Goal: Communication & Community: Connect with others

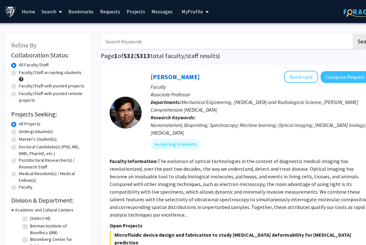
click at [138, 11] on link "Projects" at bounding box center [135, 11] width 25 height 22
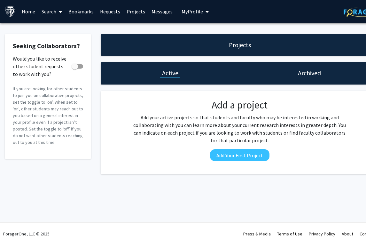
click at [105, 12] on link "Requests" at bounding box center [110, 11] width 26 height 22
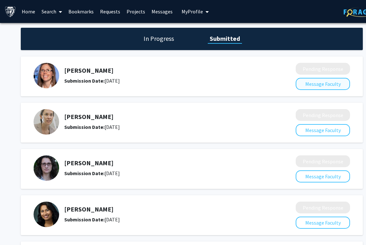
click at [305, 84] on button "Message Faculty" at bounding box center [322, 84] width 54 height 12
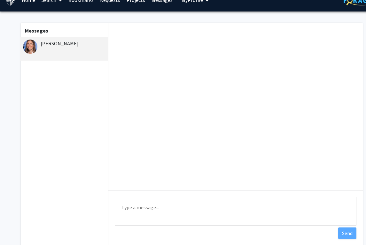
scroll to position [17, 0]
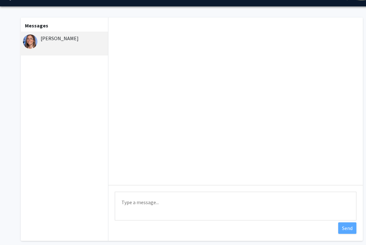
click at [190, 208] on textarea "Type a message" at bounding box center [235, 206] width 241 height 29
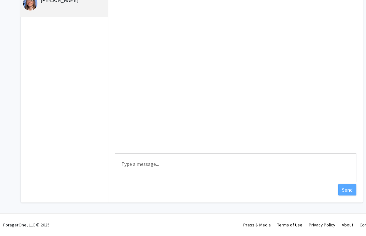
scroll to position [56, 0]
paste textarea "Dear [PERSON_NAME], I hope this email finds you well! My name is [PERSON_NAME],…"
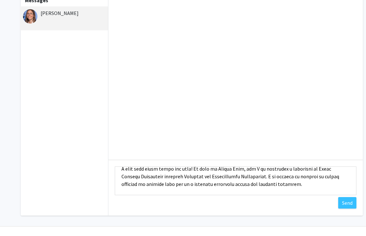
scroll to position [21, 0]
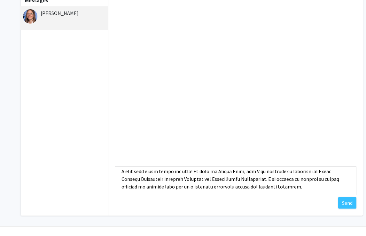
click at [147, 171] on textarea "Type a message" at bounding box center [235, 181] width 241 height 29
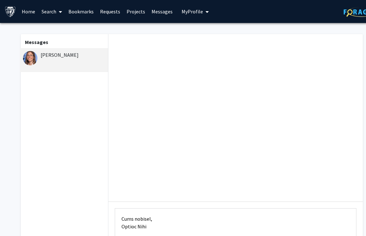
scroll to position [0, 0]
type textarea "Dear [PERSON_NAME], I hope this finds you well! My name is [PERSON_NAME], and I…"
click at [195, 14] on span "My Profile" at bounding box center [191, 11] width 21 height 6
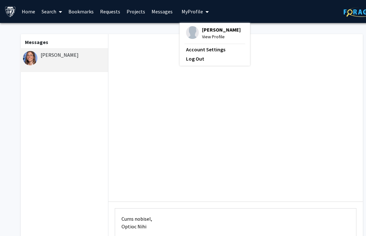
click at [154, 13] on link "Messages" at bounding box center [161, 11] width 27 height 22
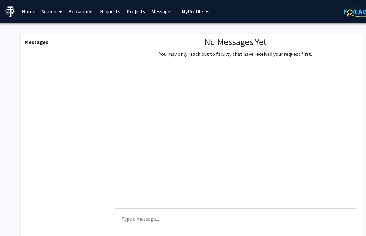
click at [151, 11] on link "Messages" at bounding box center [161, 11] width 27 height 22
click at [100, 15] on link "Requests" at bounding box center [110, 11] width 26 height 22
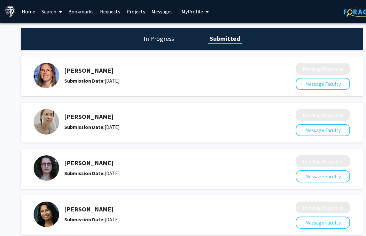
click at [118, 70] on h5 "[PERSON_NAME]" at bounding box center [162, 71] width 197 height 8
click at [157, 41] on h1 "In Progress" at bounding box center [158, 38] width 34 height 9
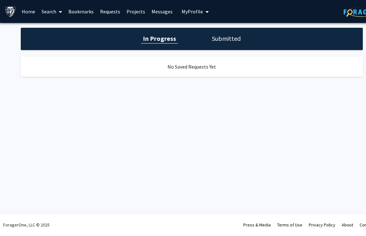
click at [220, 42] on h1 "Submitted" at bounding box center [226, 38] width 33 height 9
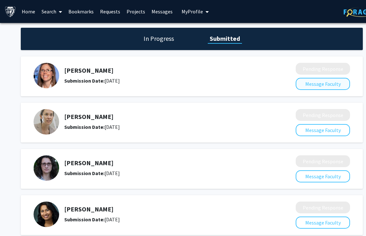
click at [308, 80] on button "Message Faculty" at bounding box center [322, 84] width 54 height 12
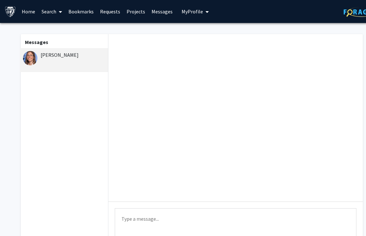
click at [143, 221] on textarea "Type a message" at bounding box center [235, 222] width 241 height 29
paste textarea "Dear [PERSON_NAME], I hope this email finds you well! My name is [PERSON_NAME],…"
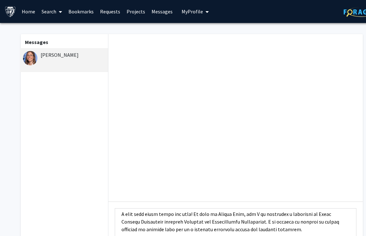
scroll to position [21, 0]
click at [149, 214] on textarea "Type a message" at bounding box center [235, 222] width 241 height 29
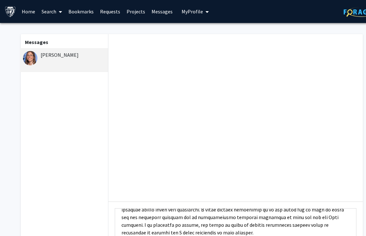
scroll to position [1, 0]
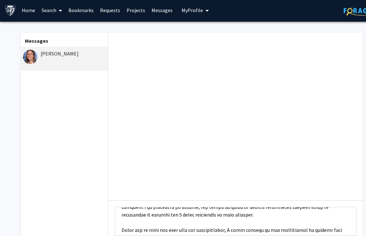
drag, startPoint x: 298, startPoint y: 218, endPoint x: 149, endPoint y: 211, distance: 148.9
click at [149, 210] on textarea "Type a message" at bounding box center [235, 221] width 241 height 29
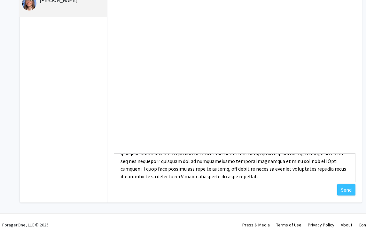
scroll to position [152, 0]
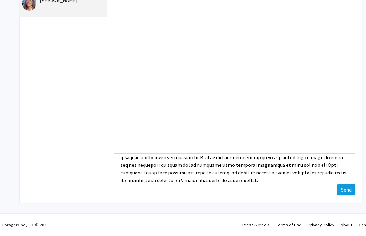
type textarea "Dear [PERSON_NAME], I hope this finds you well! My name is [PERSON_NAME], and I…"
click at [346, 194] on button "Send" at bounding box center [346, 189] width 18 height 11
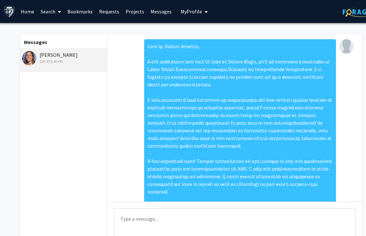
scroll to position [0, 1]
